Goal: Information Seeking & Learning: Find specific fact

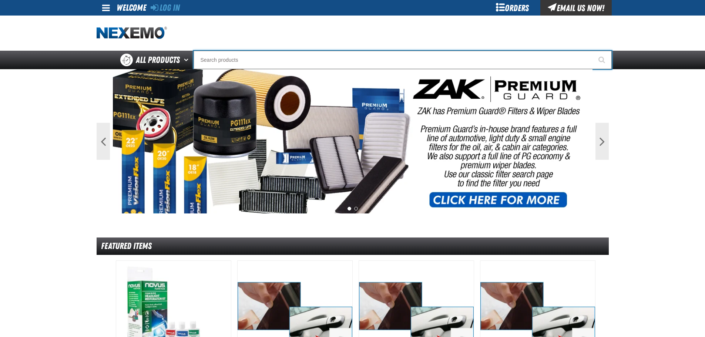
click at [216, 59] on input "Search" at bounding box center [402, 60] width 418 height 18
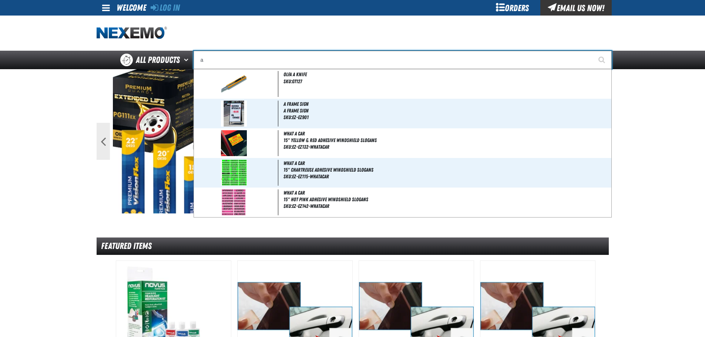
type input "ac"
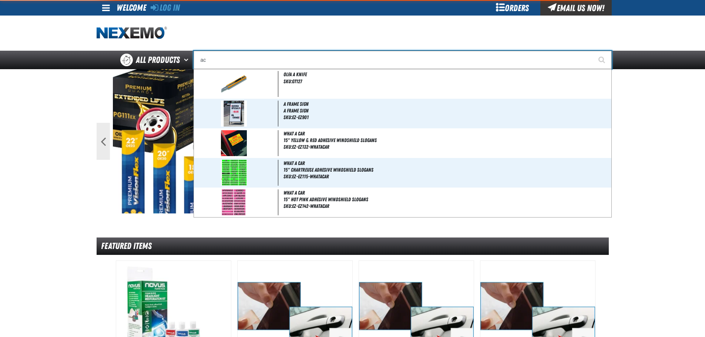
type input "ac Power Booster - ZAK Products"
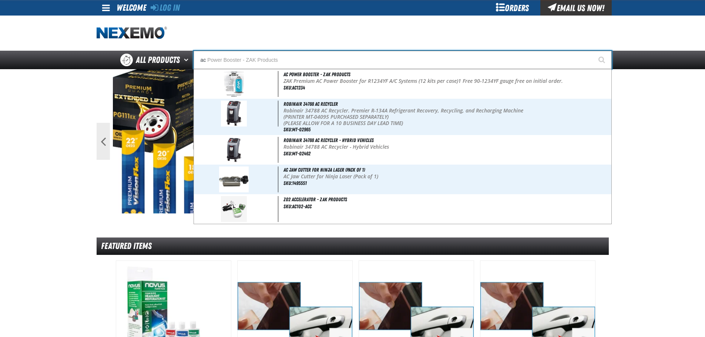
type input "a"
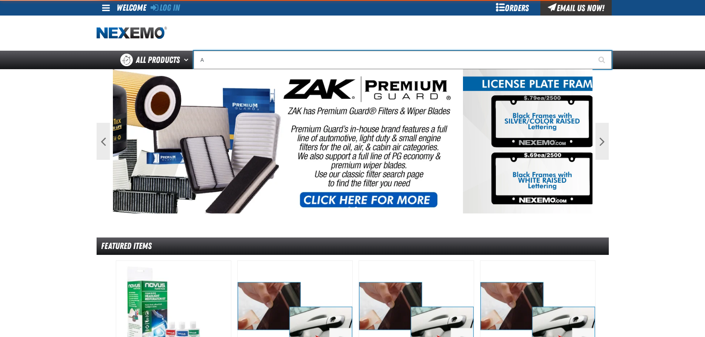
type input "AC"
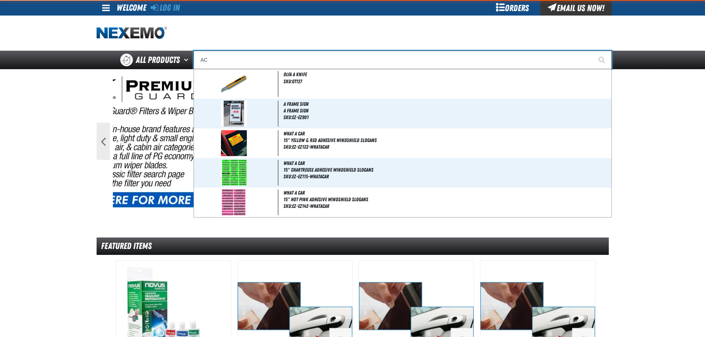
type input "AC Power Booster - ZAK Products"
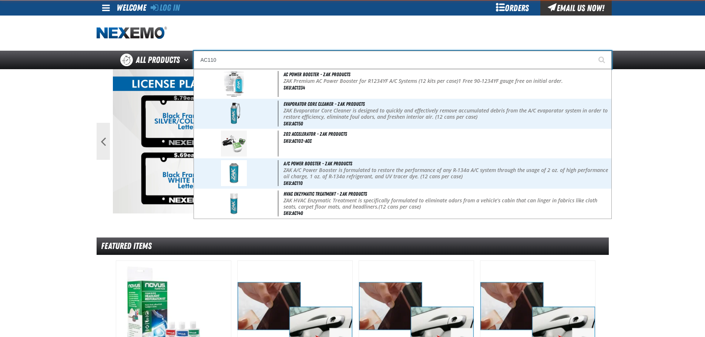
type input "AC110"
click at [593, 51] on button "Start Searching" at bounding box center [602, 60] width 18 height 18
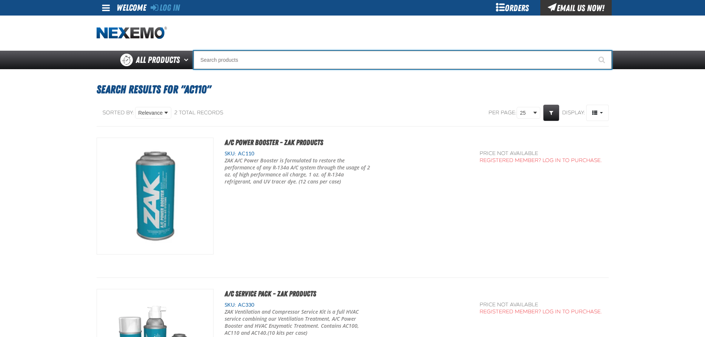
click at [233, 54] on input "Search" at bounding box center [402, 60] width 418 height 18
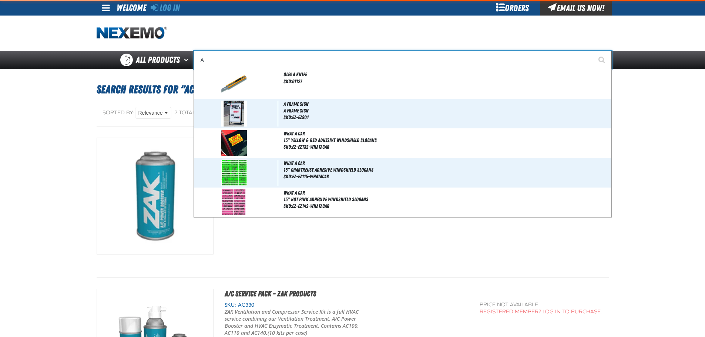
type input "AC"
type input "AC Power Booster - ZAK Products"
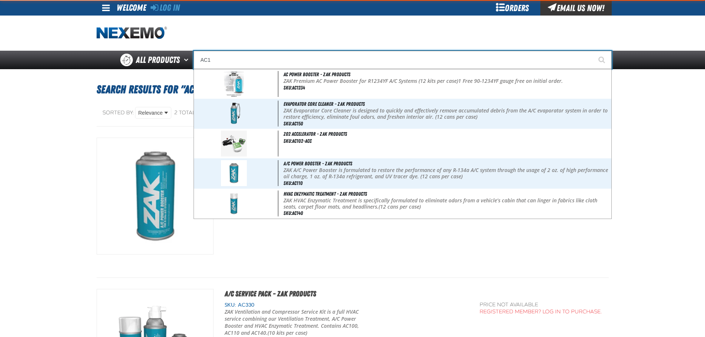
type input "AC"
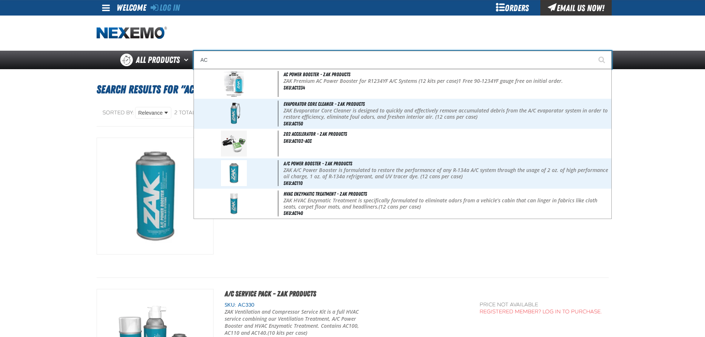
type input "AC Power Booster - ZAK Products"
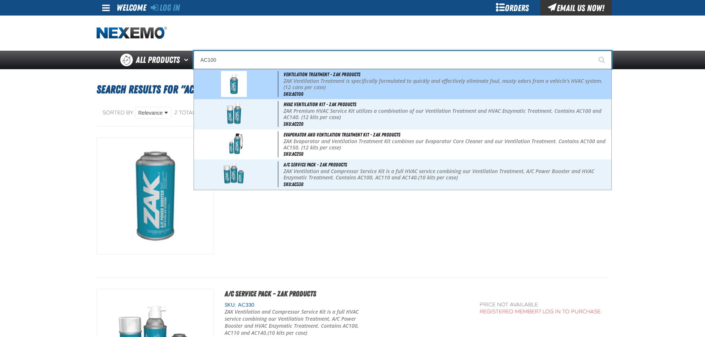
click at [334, 82] on p "ZAK Ventilation Treatment is specifically formulated to quickly and effectively…" at bounding box center [446, 84] width 326 height 13
type input "Ventilation Treatment - ZAK Products"
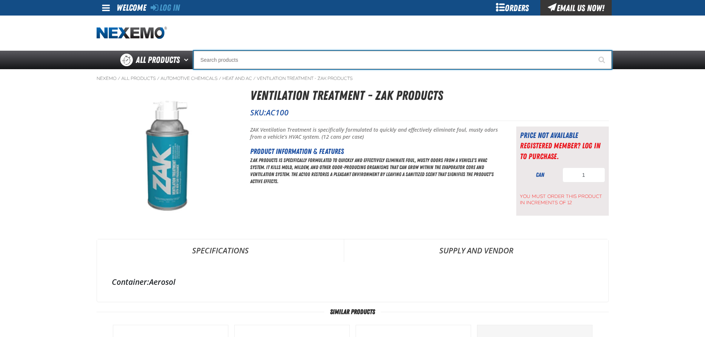
click at [254, 63] on input "Search" at bounding box center [402, 60] width 418 height 18
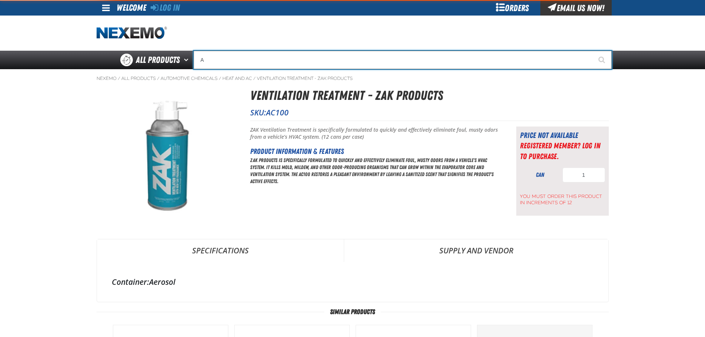
type input "AC"
type input "AC Power Booster - ZAK Products"
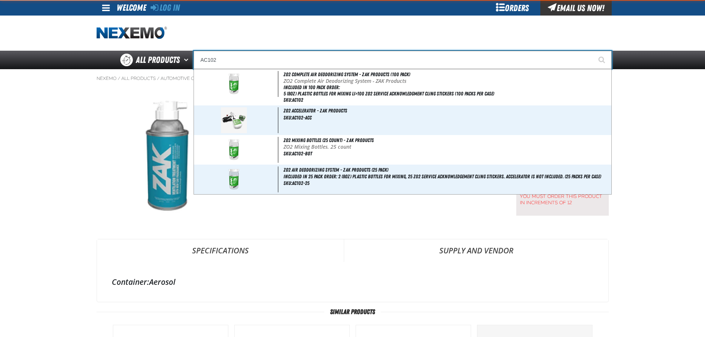
type input "AC102"
click at [593, 51] on button "Start Searching" at bounding box center [602, 60] width 18 height 18
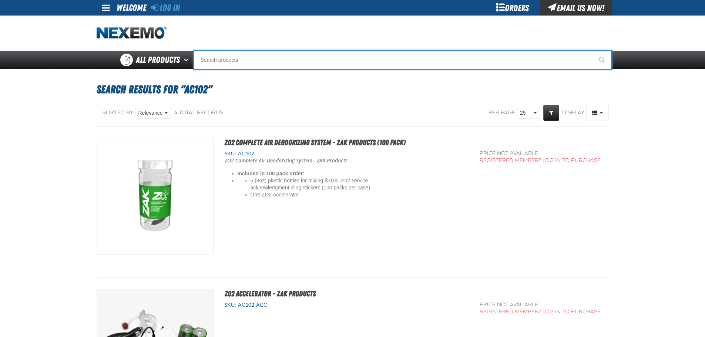
click at [241, 65] on input "Search" at bounding box center [402, 60] width 418 height 18
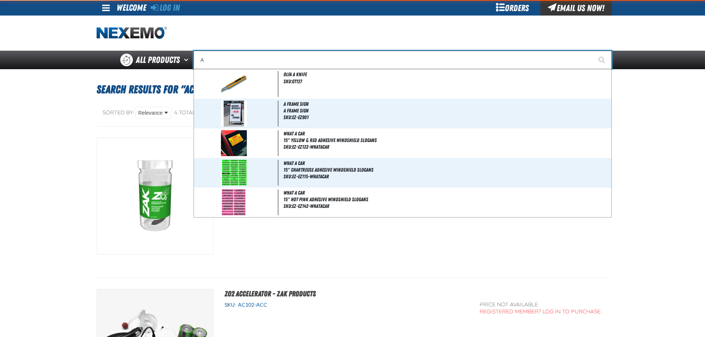
type input "AC"
type input "AC Power Booster - ZAK Products"
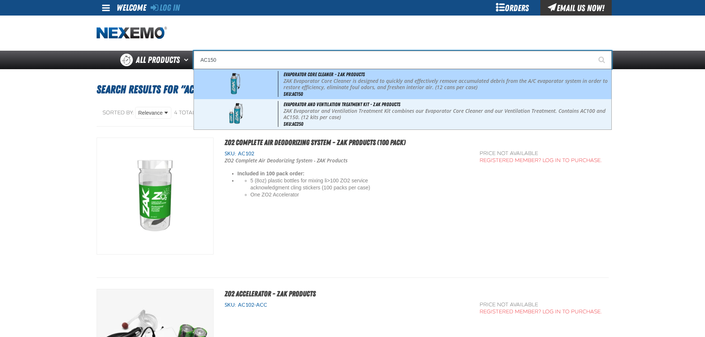
click at [315, 77] on div "Evaporator Core Cleaner - ZAK Products ZAK Evaporator Core Cleaner is designed …" at bounding box center [402, 84] width 417 height 30
type input "Evaporator Core Cleaner - ZAK Products"
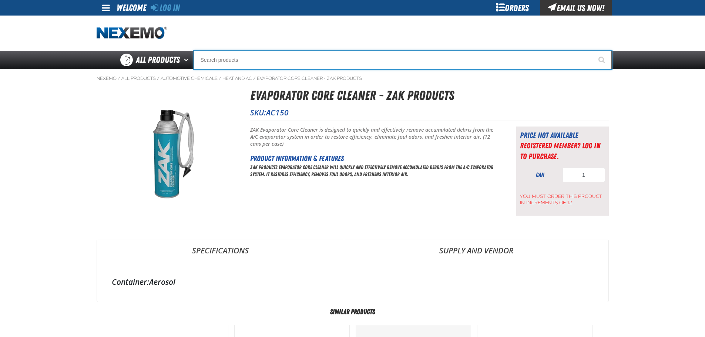
click at [264, 61] on input "Search" at bounding box center [402, 60] width 418 height 18
type input "AC"
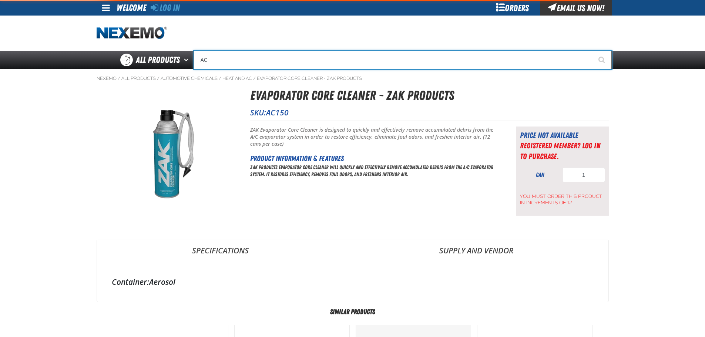
type input "AC Power Booster - ZAK Products"
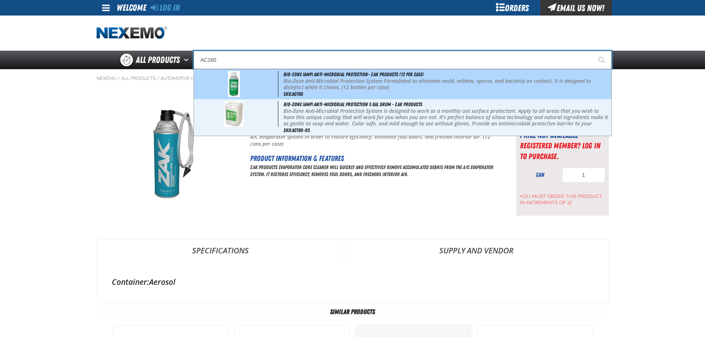
click at [287, 84] on p "Bio-Zone Anti-Microbial Protection System Formulated to eliminate mold, mildew,…" at bounding box center [446, 84] width 326 height 13
type input "Bio-Zone (AMP) Anti-Microbial Protection- ZAK Products (12 per case)"
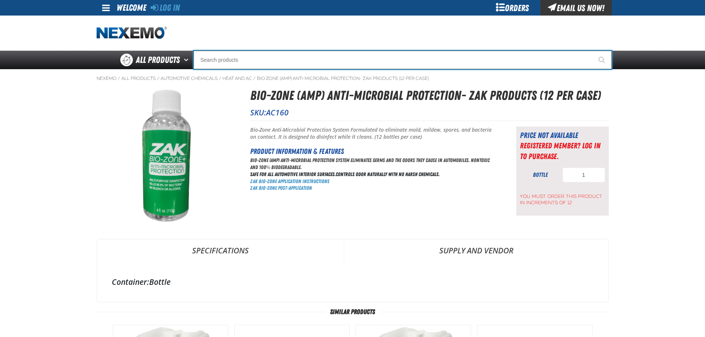
click at [225, 61] on input "Search" at bounding box center [402, 60] width 418 height 18
type input "AC"
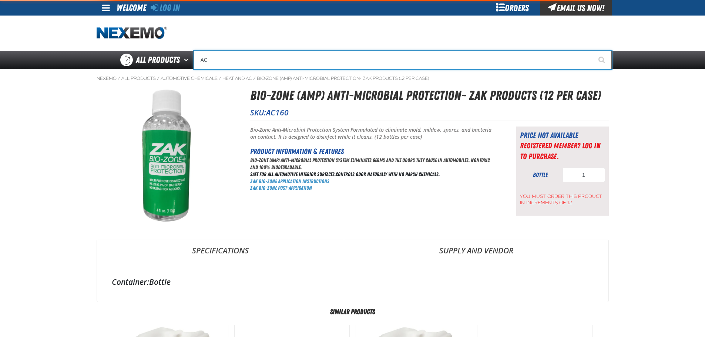
type input "AC Power Booster - ZAK Products"
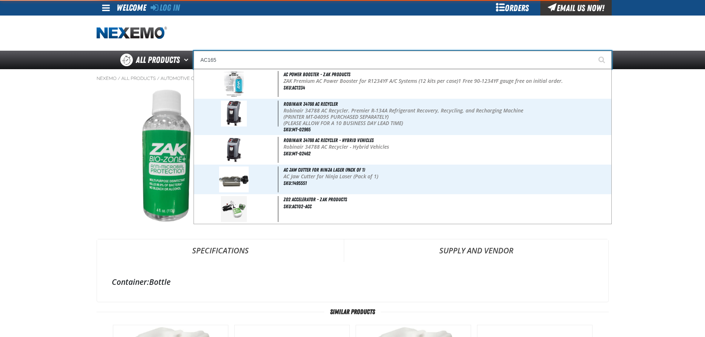
type input "AC165"
click at [593, 51] on button "Start Searching" at bounding box center [602, 60] width 18 height 18
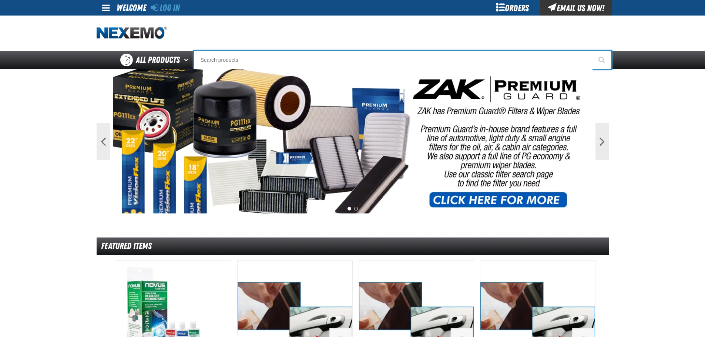
click at [218, 57] on input "Search" at bounding box center [402, 60] width 418 height 18
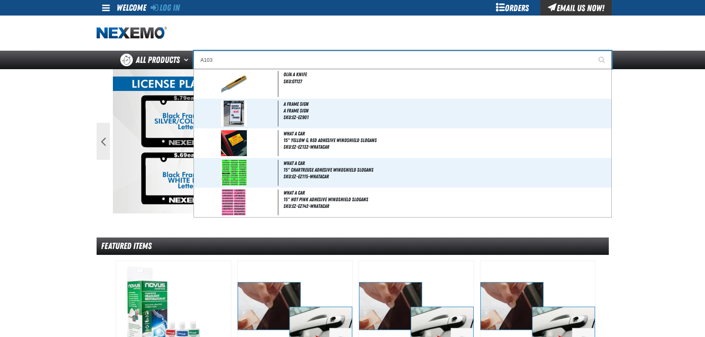
type input "A103"
click at [593, 51] on button "Start Searching" at bounding box center [602, 60] width 18 height 18
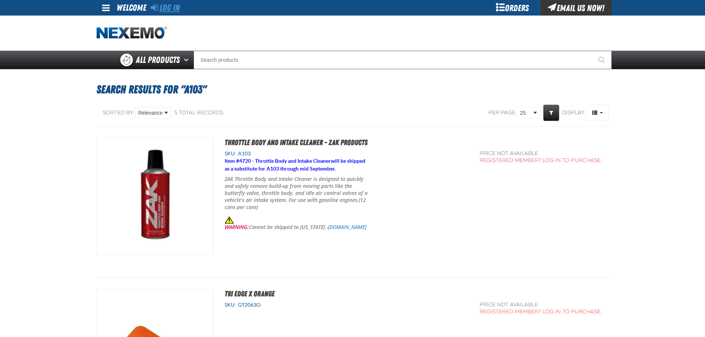
click at [169, 4] on link "Log In" at bounding box center [165, 8] width 29 height 10
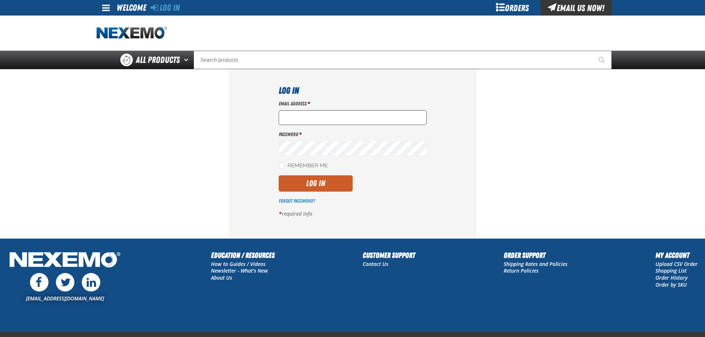
click at [306, 112] on input "Email Address *" at bounding box center [353, 117] width 148 height 15
type input "nfederman@vtaig.com"
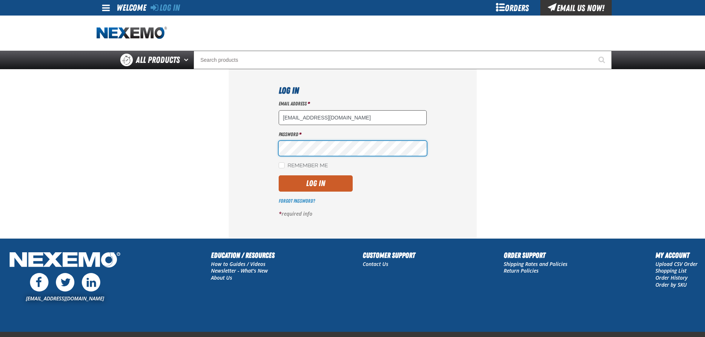
click at [279, 175] on button "Log In" at bounding box center [316, 183] width 74 height 16
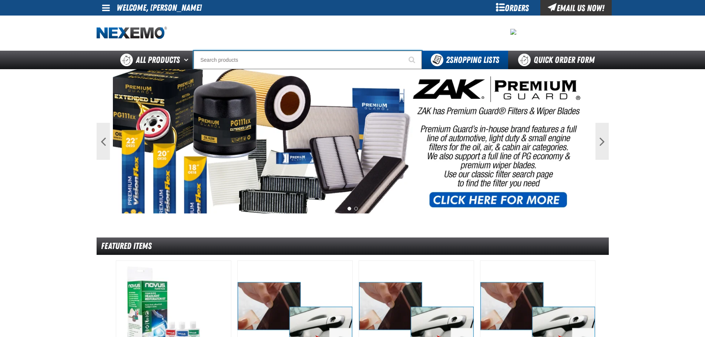
click at [241, 64] on input "Search" at bounding box center [307, 60] width 228 height 18
type input "a"
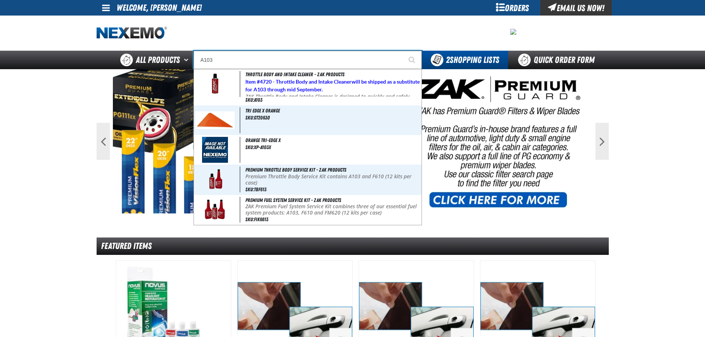
type input "A103"
click at [403, 51] on button "Start Searching" at bounding box center [412, 60] width 18 height 18
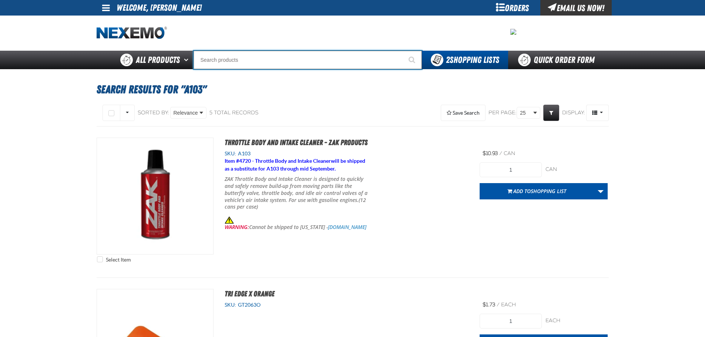
click at [229, 64] on input "Search" at bounding box center [307, 60] width 228 height 18
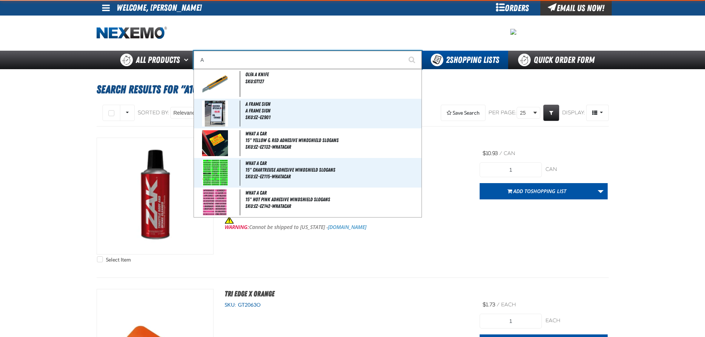
type input "AC"
type input "AC Power Booster - ZAK Products"
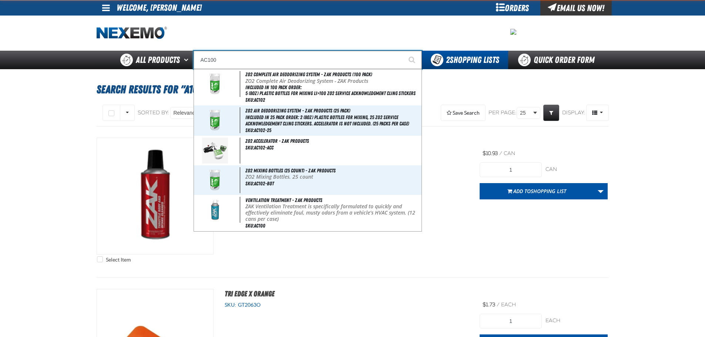
type input "AC100"
click at [403, 51] on button "Start Searching" at bounding box center [412, 60] width 18 height 18
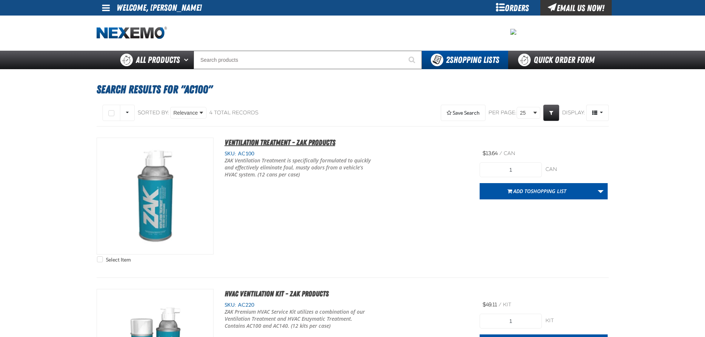
click at [275, 140] on span "Ventilation Treatment - ZAK Products" at bounding box center [280, 142] width 111 height 9
